Goal: Use online tool/utility: Use online tool/utility

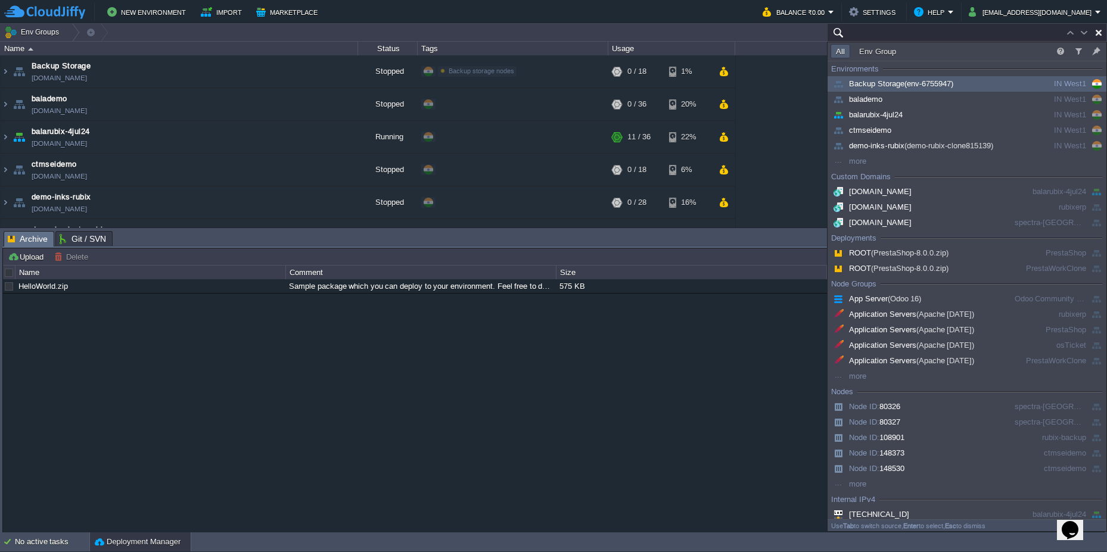
paste input "80326"
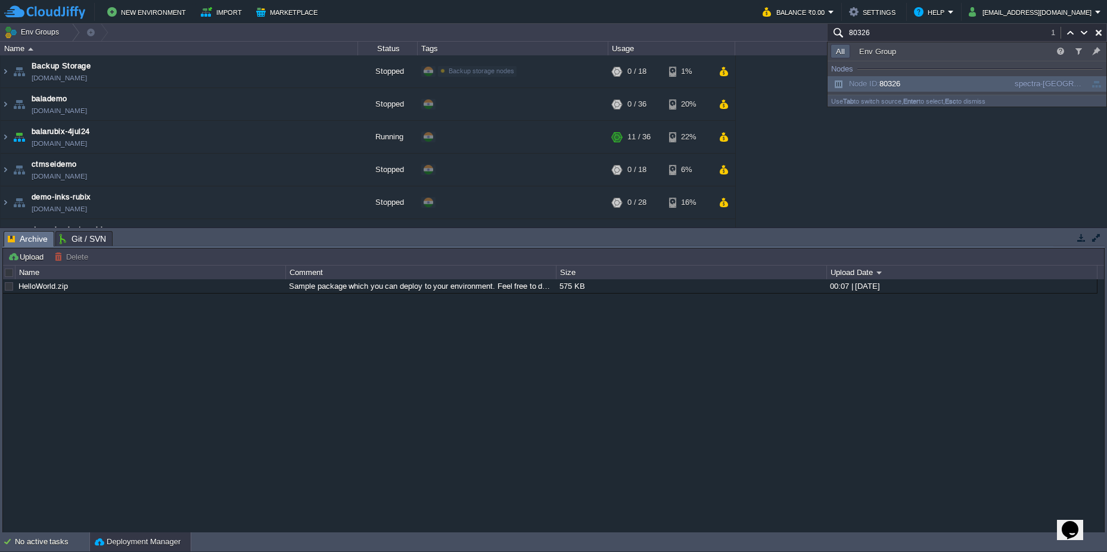
type input "80326"
click at [882, 83] on span "Node ID: 80326" at bounding box center [866, 83] width 70 height 9
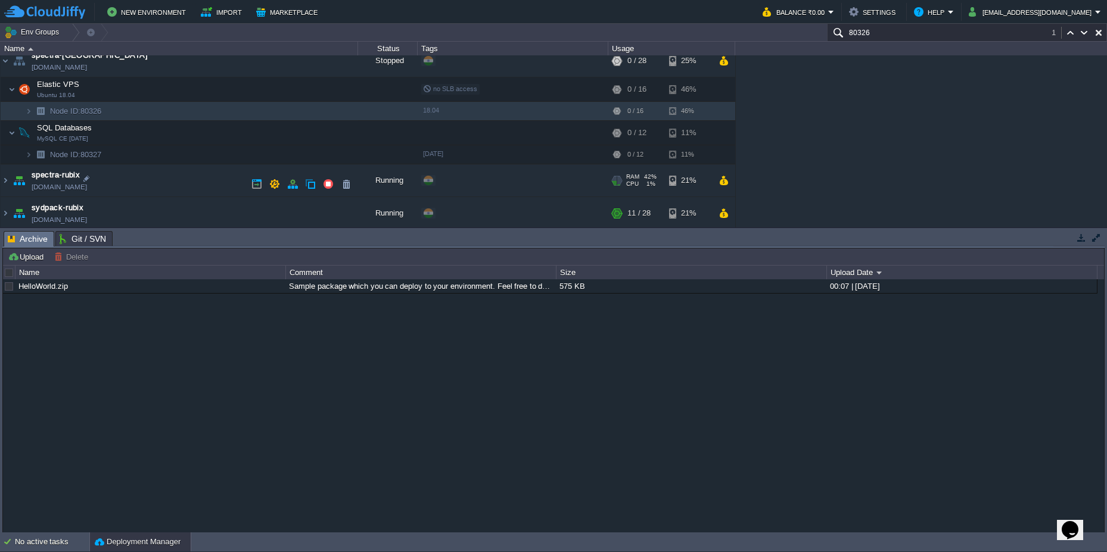
scroll to position [439, 0]
click at [7, 178] on img at bounding box center [6, 178] width 10 height 32
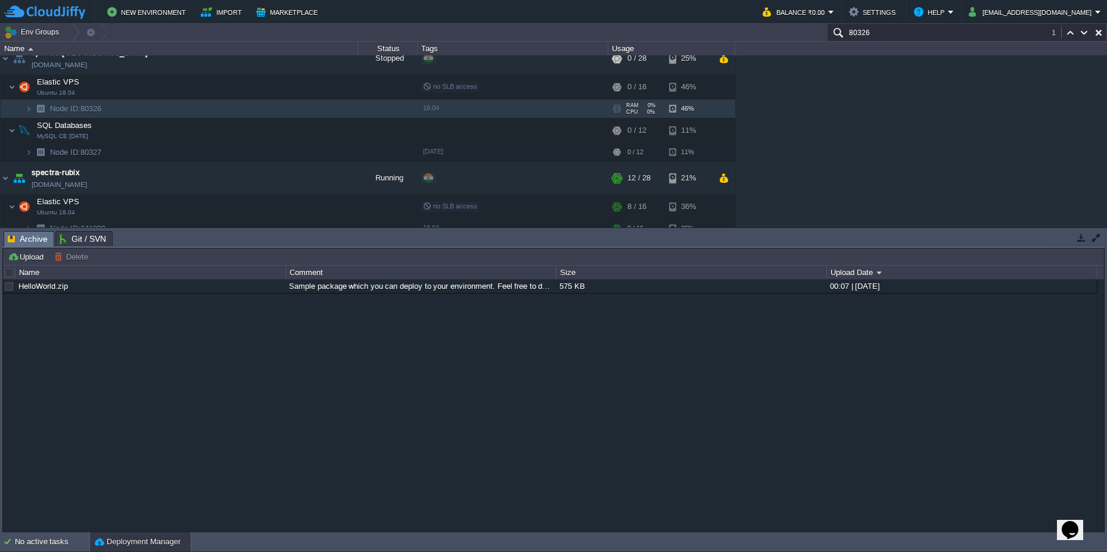
click at [144, 105] on td "Node ID: 80326" at bounding box center [179, 109] width 357 height 19
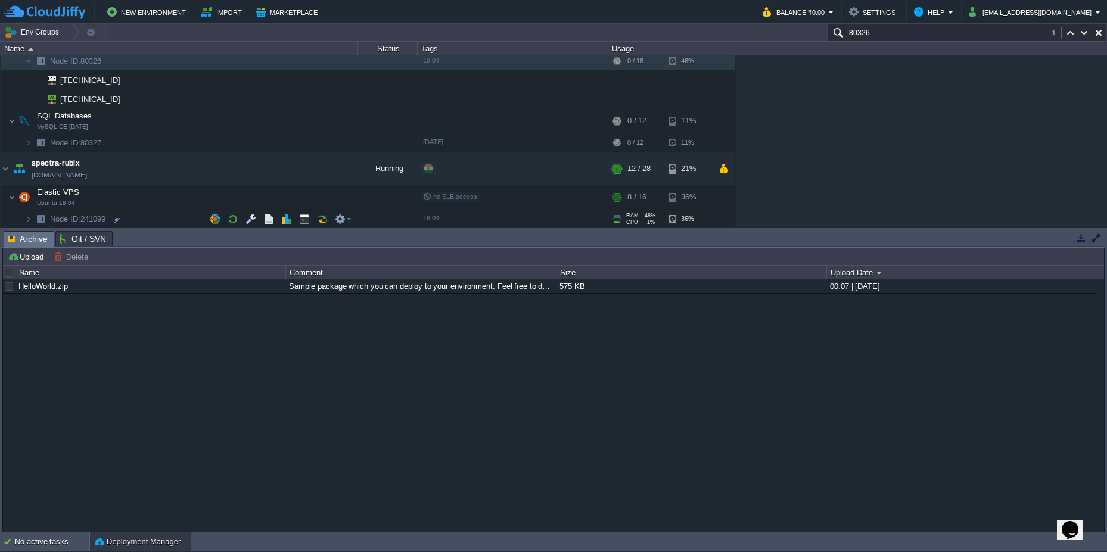
scroll to position [511, 0]
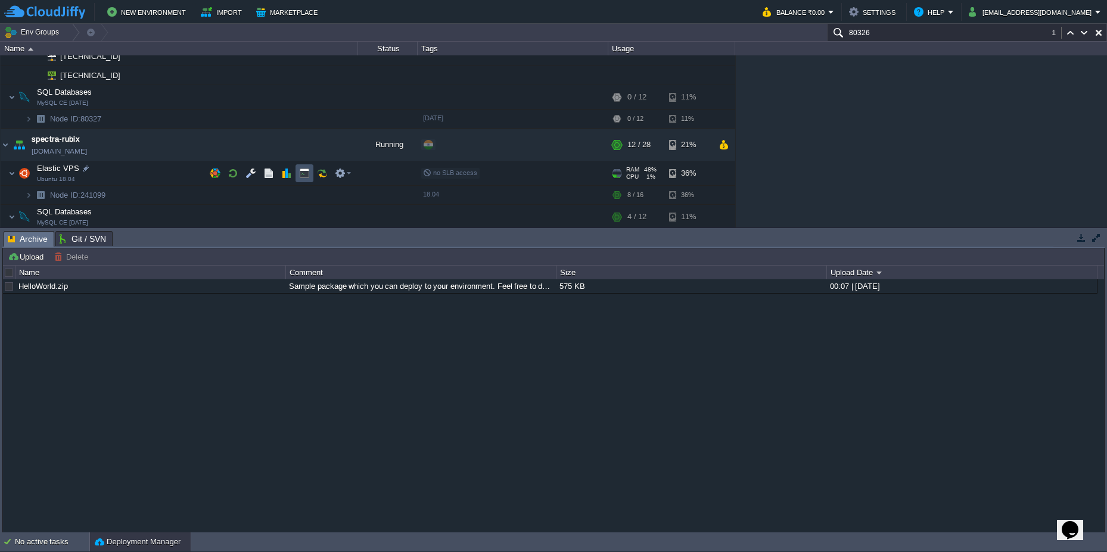
click at [301, 178] on button "button" at bounding box center [304, 173] width 11 height 11
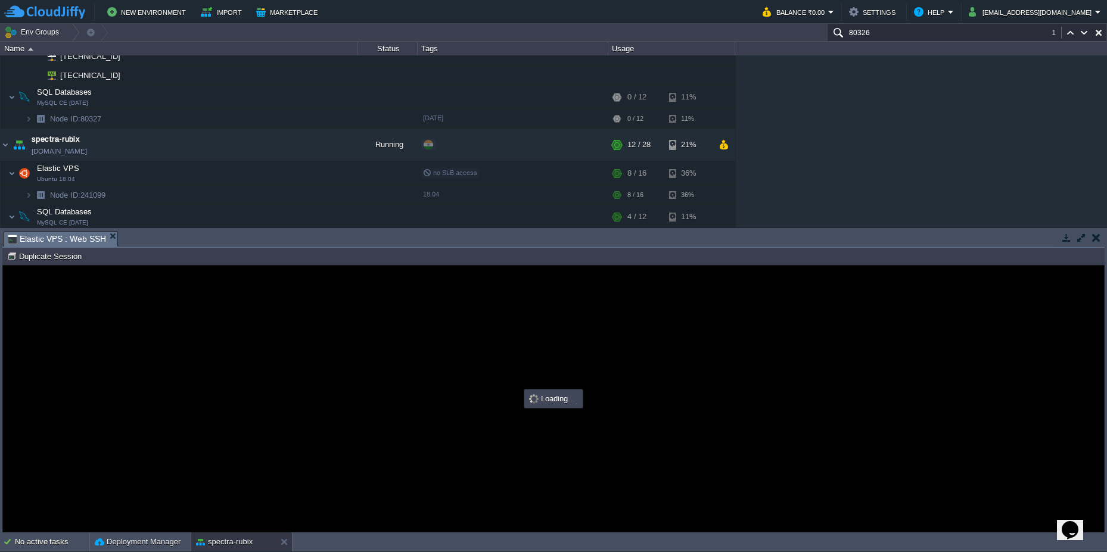
scroll to position [0, 0]
type input "#000000"
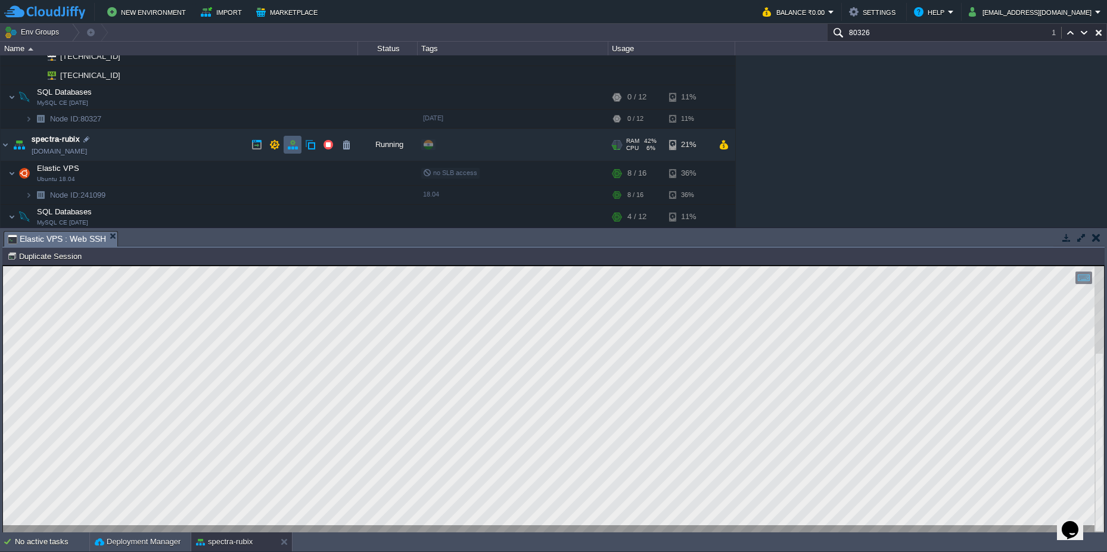
click at [296, 146] on button "button" at bounding box center [292, 144] width 11 height 11
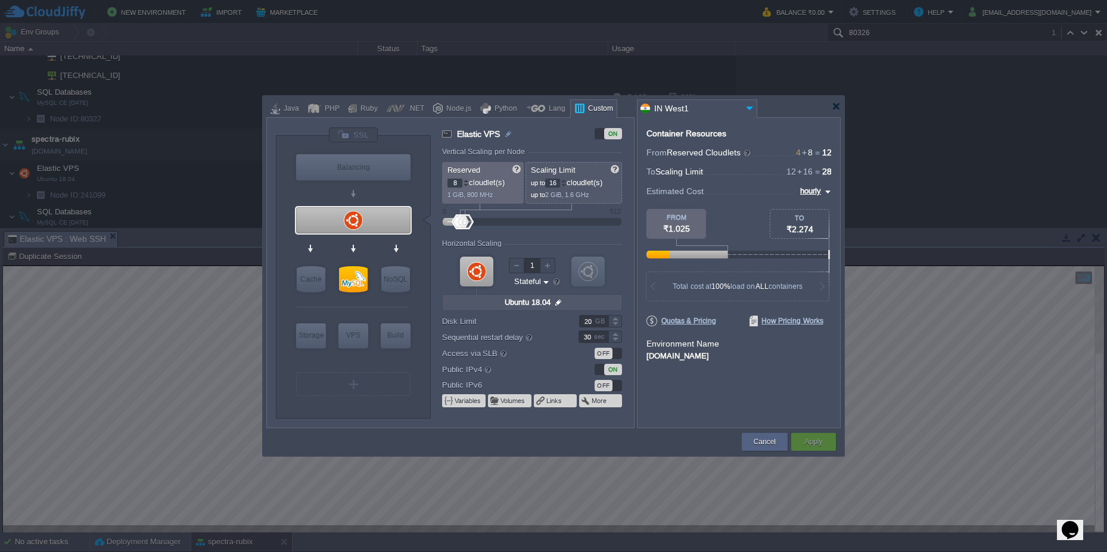
type input "Docker Image"
click at [836, 107] on div at bounding box center [836, 106] width 9 height 9
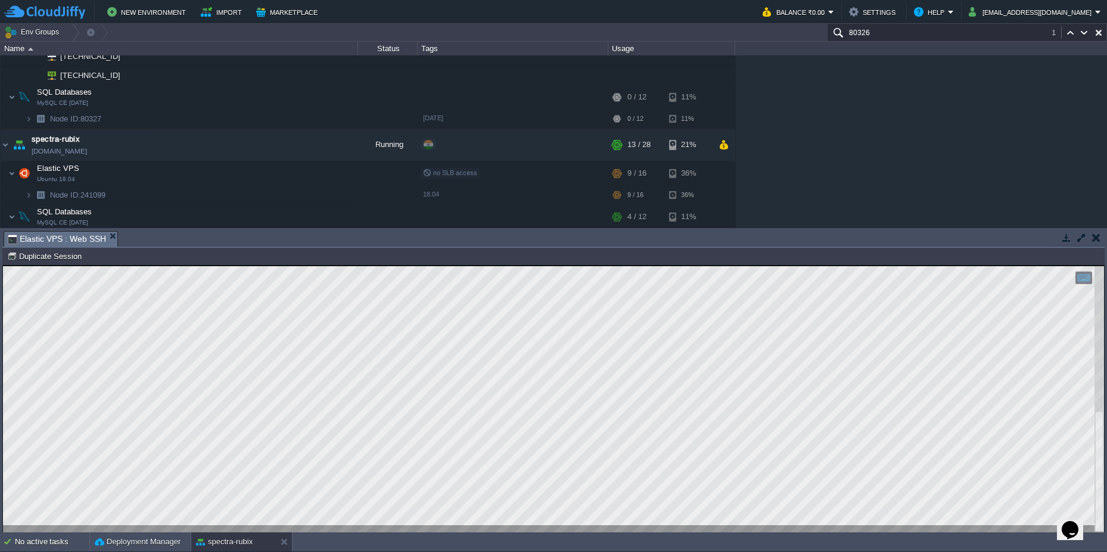
click at [3, 266] on html "Copy: Ctrl + Shift + C Paste: Ctrl + V Settings: Ctrl + Shift + Alt 0" at bounding box center [553, 266] width 1101 height 0
click at [253, 176] on button "button" at bounding box center [250, 173] width 11 height 11
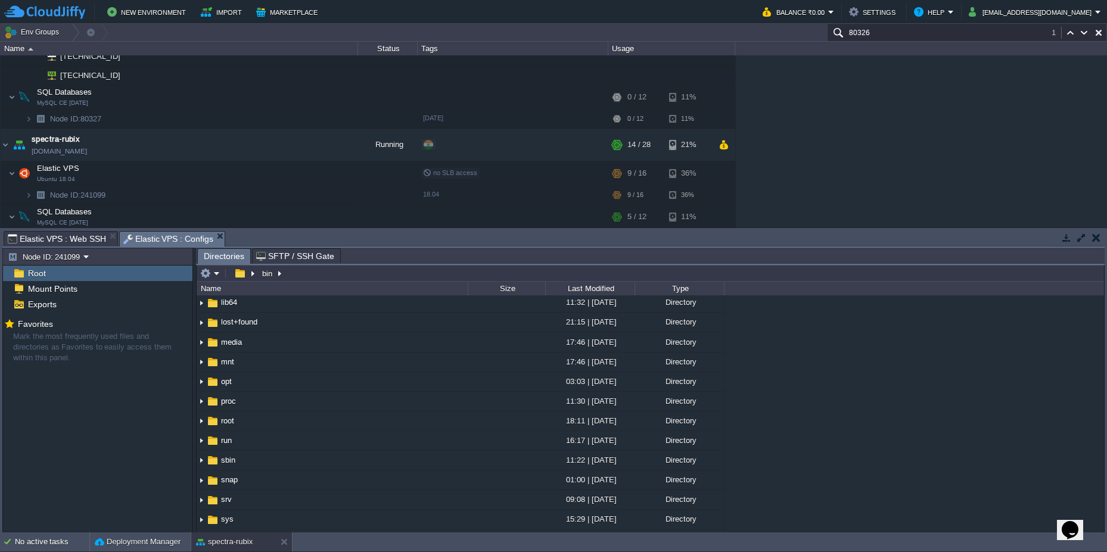
scroll to position [0, 0]
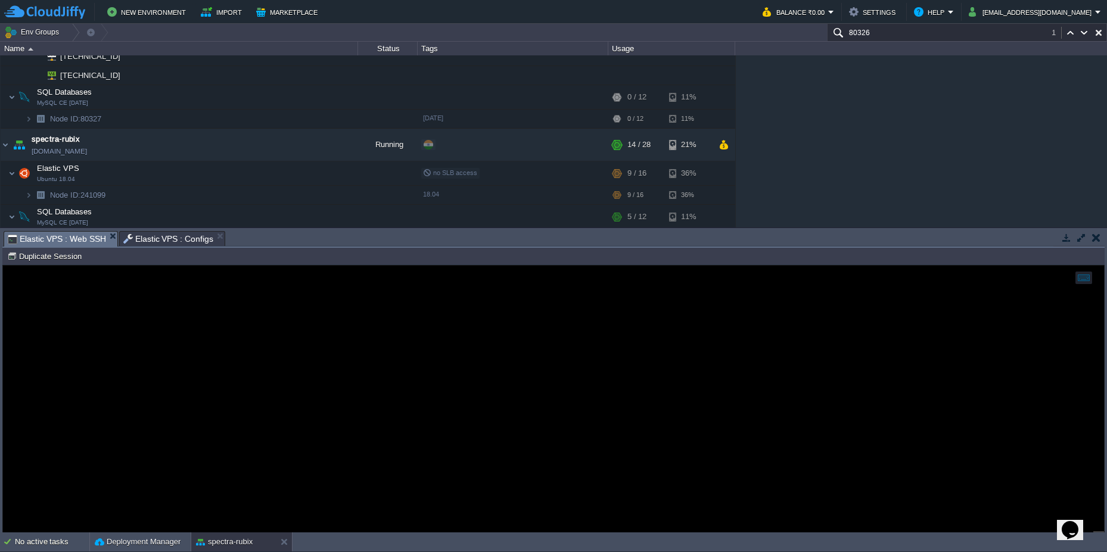
click at [95, 240] on span "Elastic VPS : Web SSH" at bounding box center [57, 239] width 98 height 15
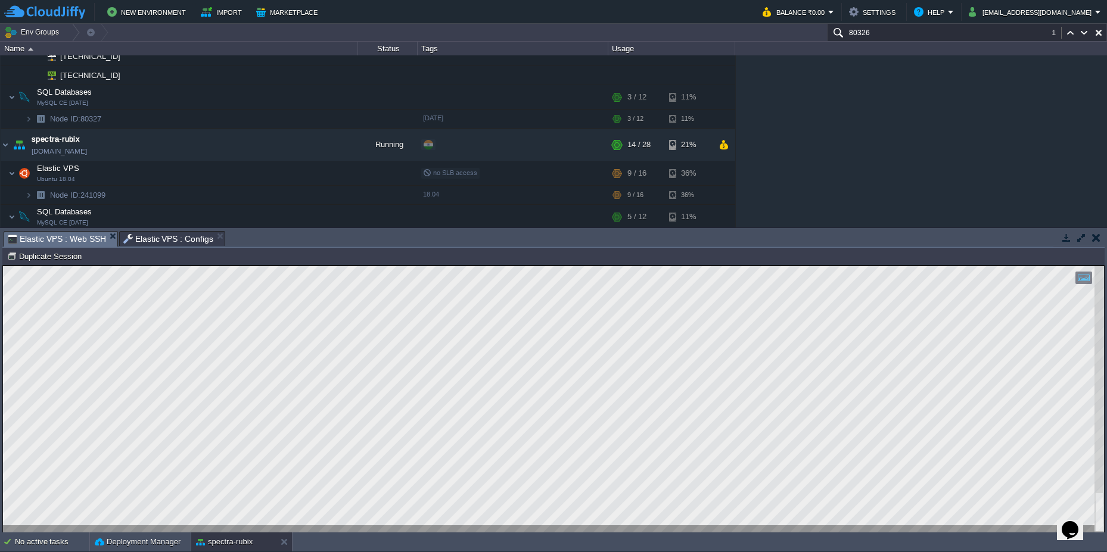
type textarea "root@node241099-spectra-rubix:~# crontab -l -u tomcat no crontab for tomcat"
